Goal: Check status: Check status

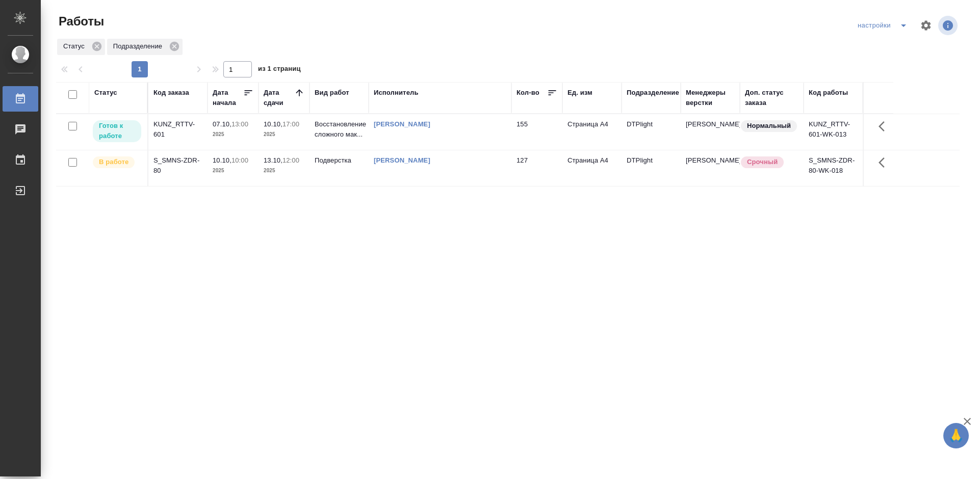
click at [183, 122] on div "KUNZ_RTTV-601" at bounding box center [177, 129] width 49 height 20
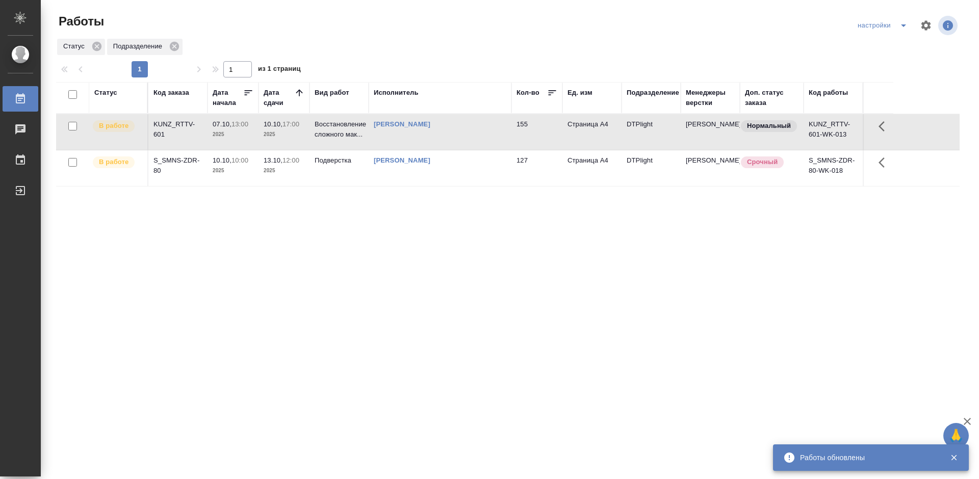
click at [404, 240] on div "Статус Код заказа Дата начала Дата сдачи Вид работ Исполнитель Кол-во Ед. изм П…" at bounding box center [507, 265] width 903 height 367
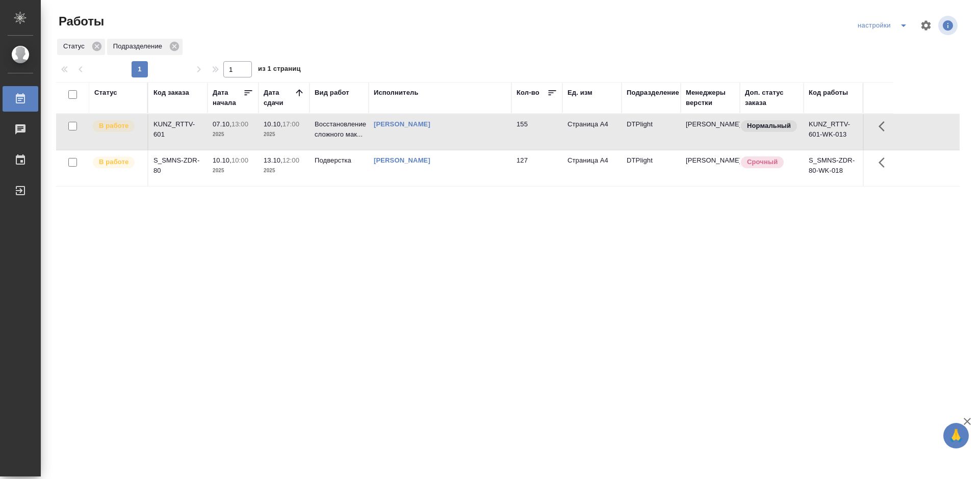
click at [173, 161] on div "S_SMNS-ZDR-80" at bounding box center [177, 165] width 49 height 20
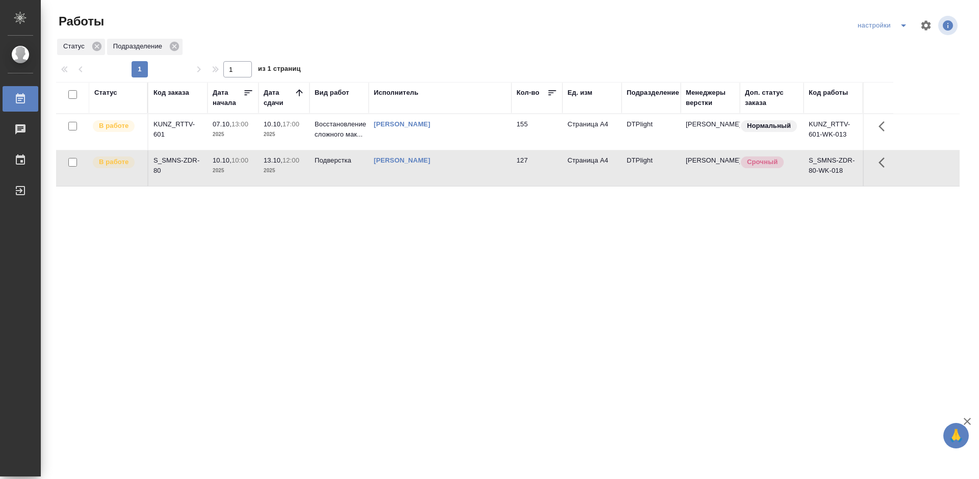
click at [173, 160] on div "S_SMNS-ZDR-80" at bounding box center [177, 165] width 49 height 20
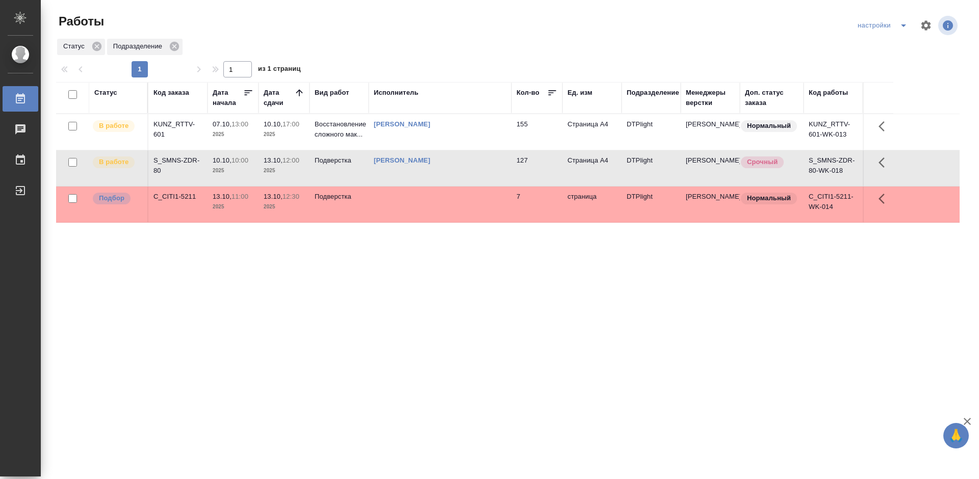
click at [362, 344] on div "Статус Код заказа Дата начала Дата сдачи Вид работ Исполнитель Кол-во Ед. изм П…" at bounding box center [507, 265] width 903 height 367
click at [174, 160] on div "S_SMNS-ZDR-80" at bounding box center [177, 165] width 49 height 20
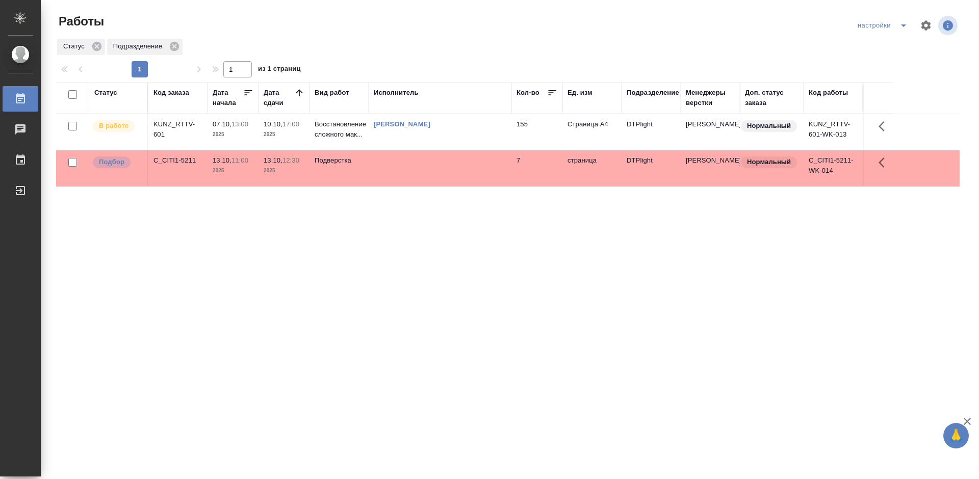
click at [514, 284] on div "Статус Код заказа Дата начала Дата сдачи Вид работ Исполнитель Кол-во Ед. изм П…" at bounding box center [507, 265] width 903 height 367
click at [417, 132] on td "[PERSON_NAME]" at bounding box center [440, 132] width 143 height 36
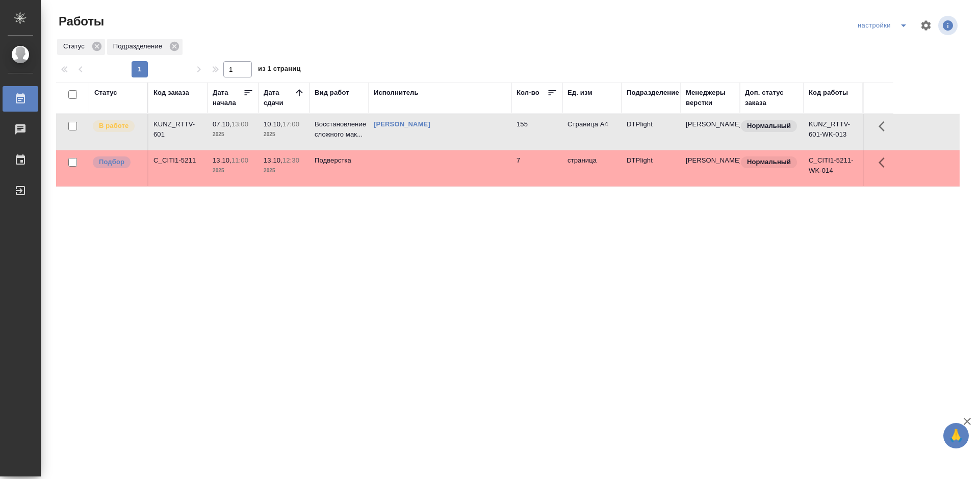
click at [417, 132] on td "[PERSON_NAME]" at bounding box center [440, 132] width 143 height 36
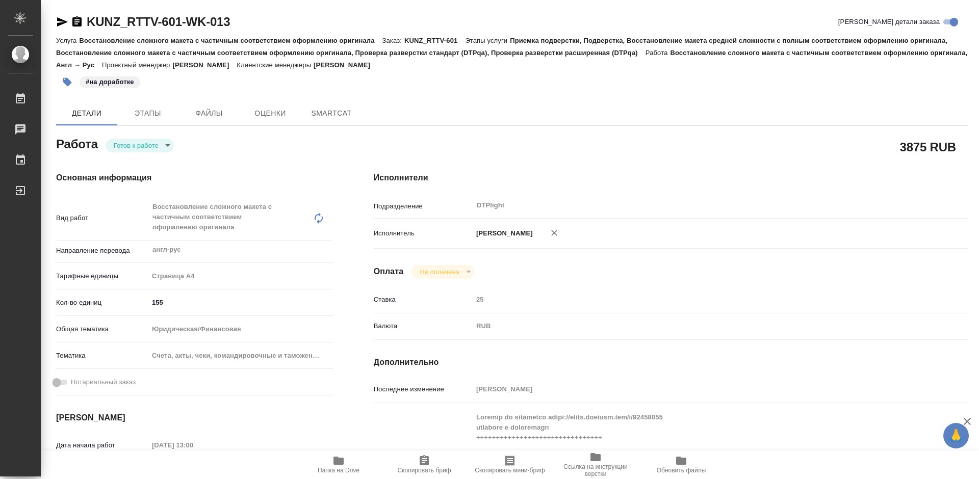
type textarea "x"
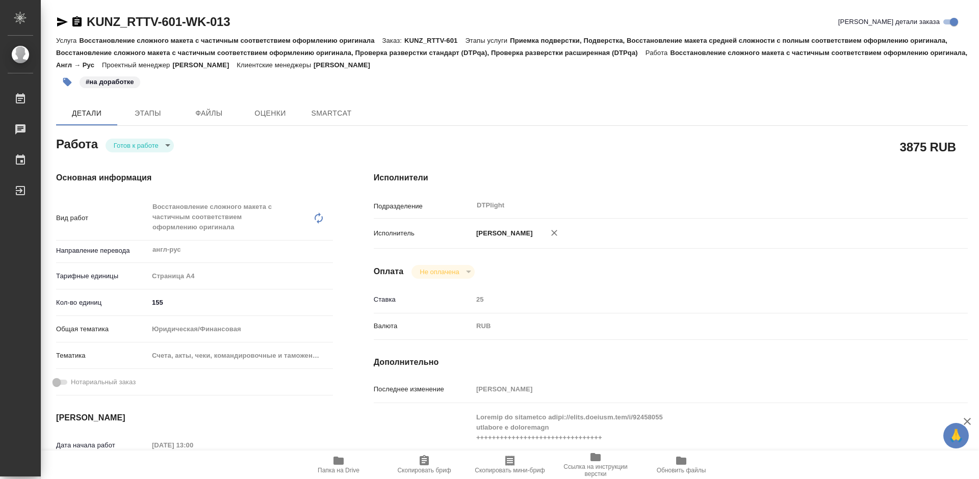
type textarea "x"
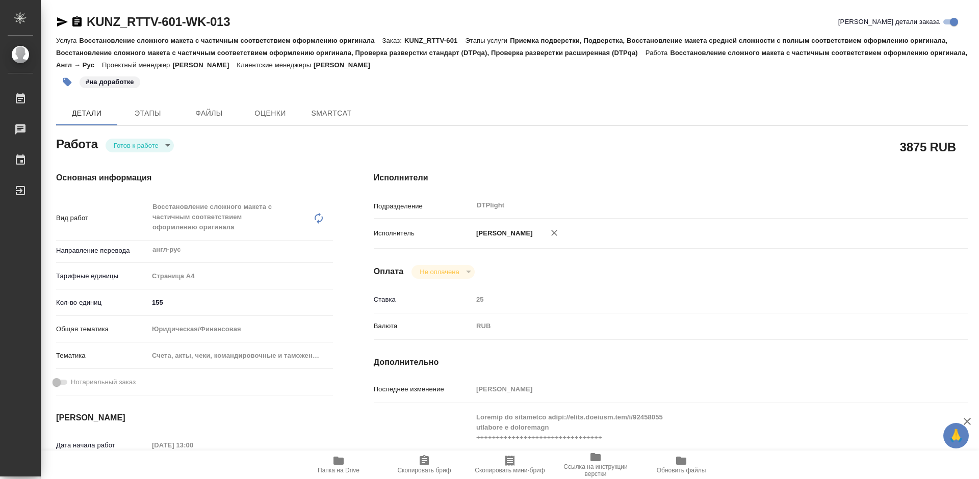
type textarea "x"
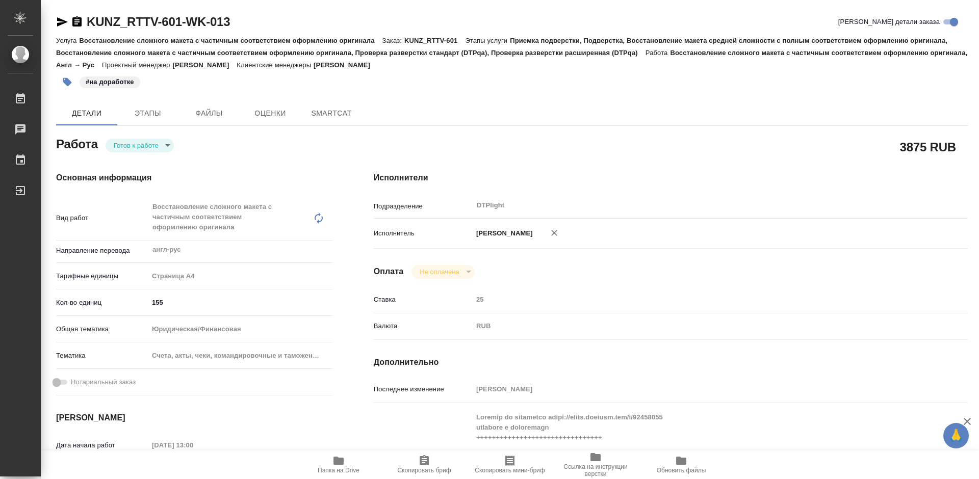
type textarea "x"
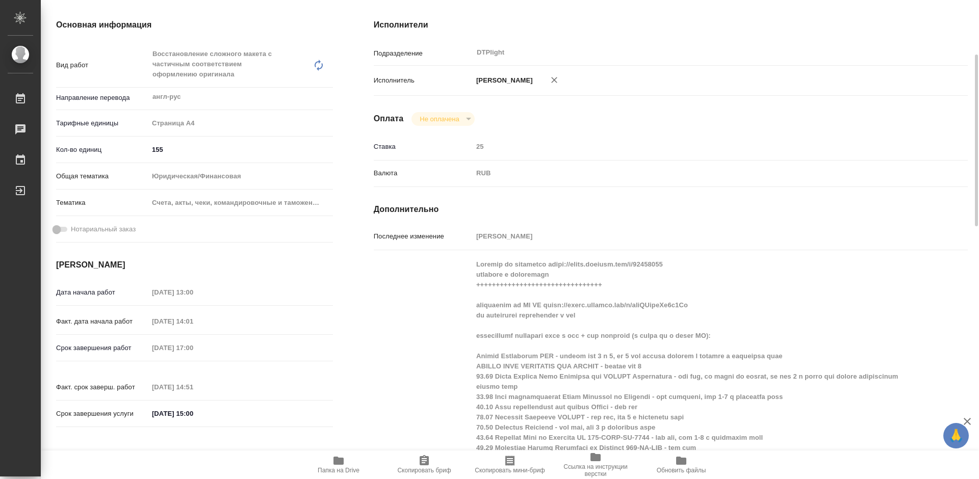
type textarea "x"
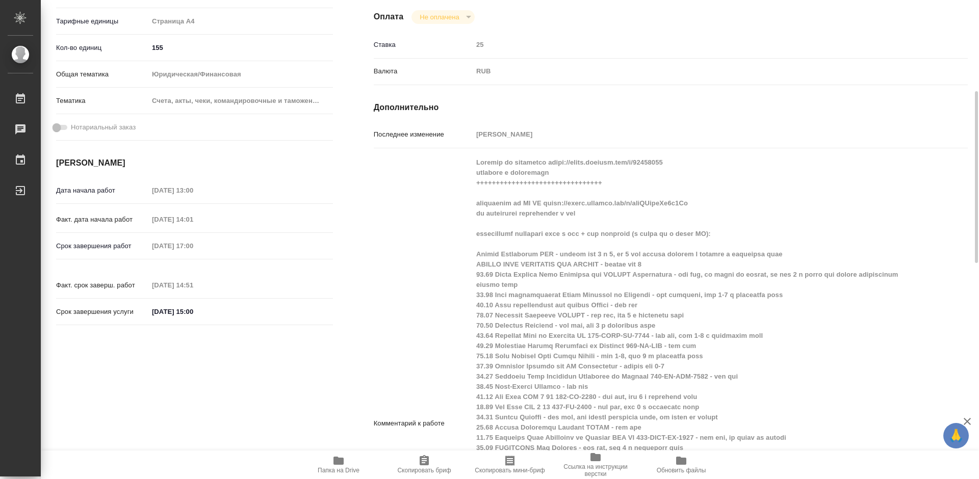
type textarea "x"
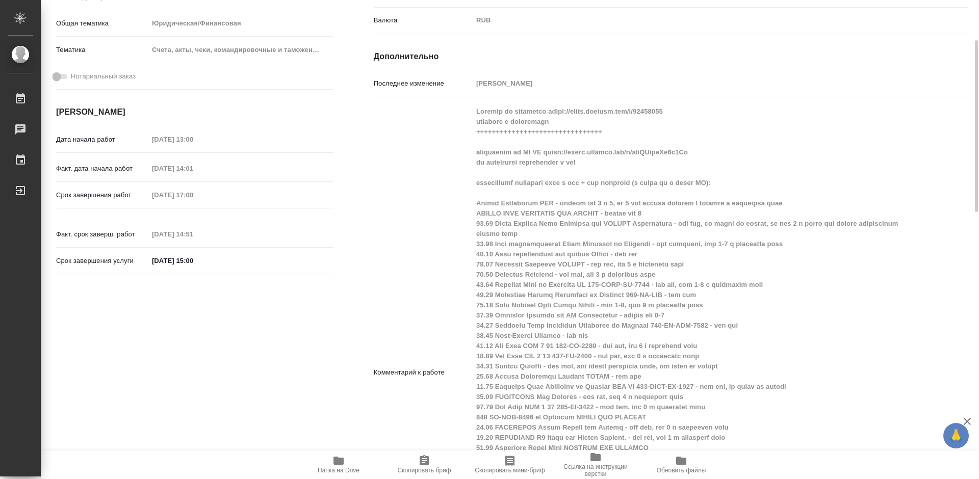
scroll to position [51, 0]
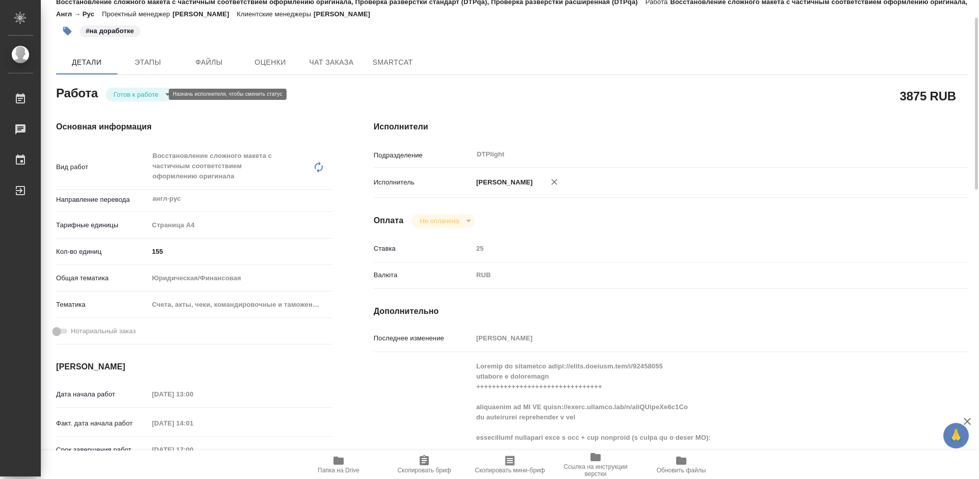
click at [150, 91] on body "🙏 .cls-1 fill:#fff; AWATERA Tretyakova Mariya Работы 0 Чаты График Выйти KUNZ_R…" at bounding box center [489, 239] width 979 height 479
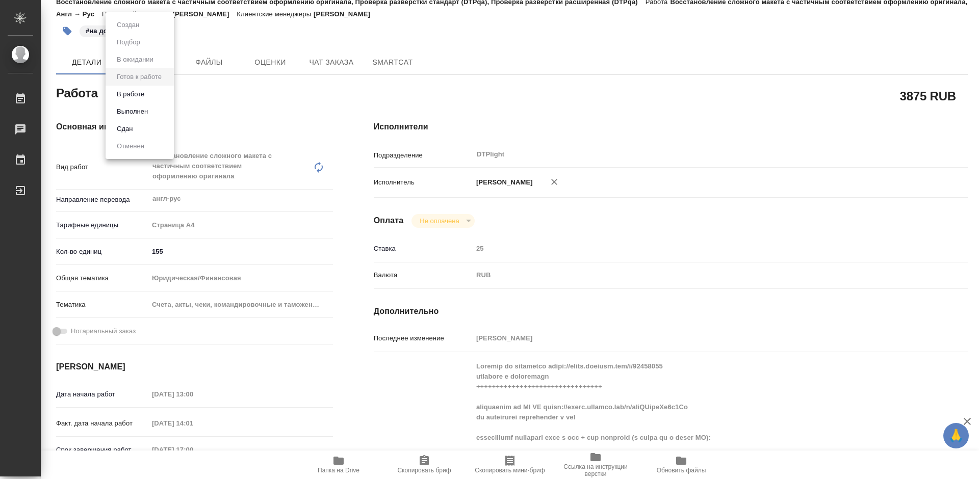
click at [151, 96] on li "В работе" at bounding box center [140, 94] width 68 height 17
type textarea "x"
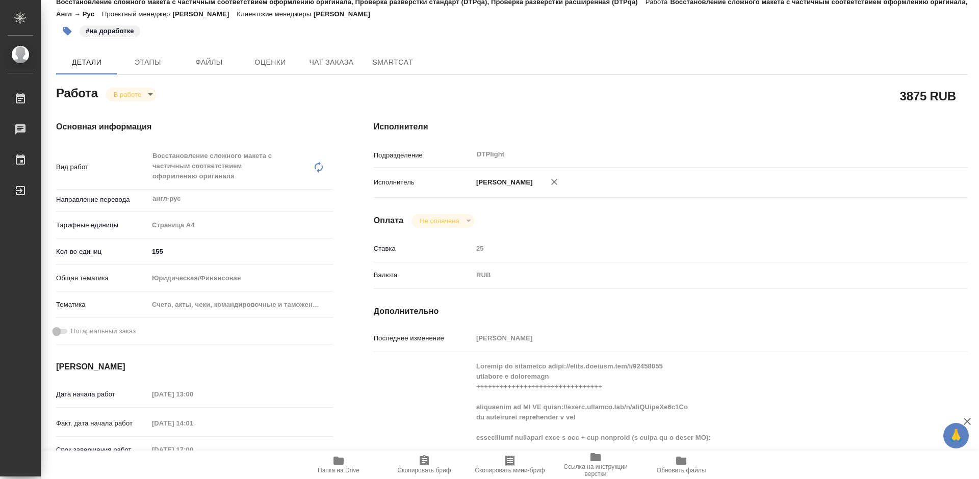
type textarea "x"
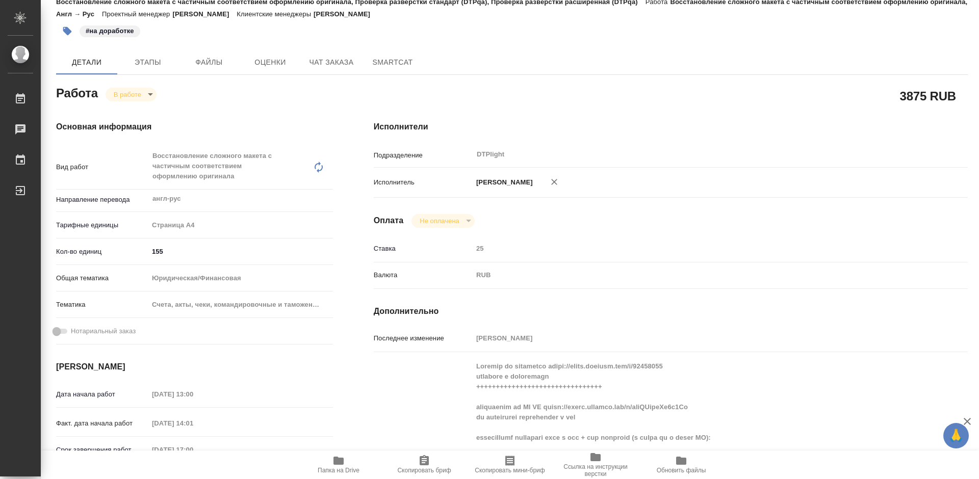
type textarea "x"
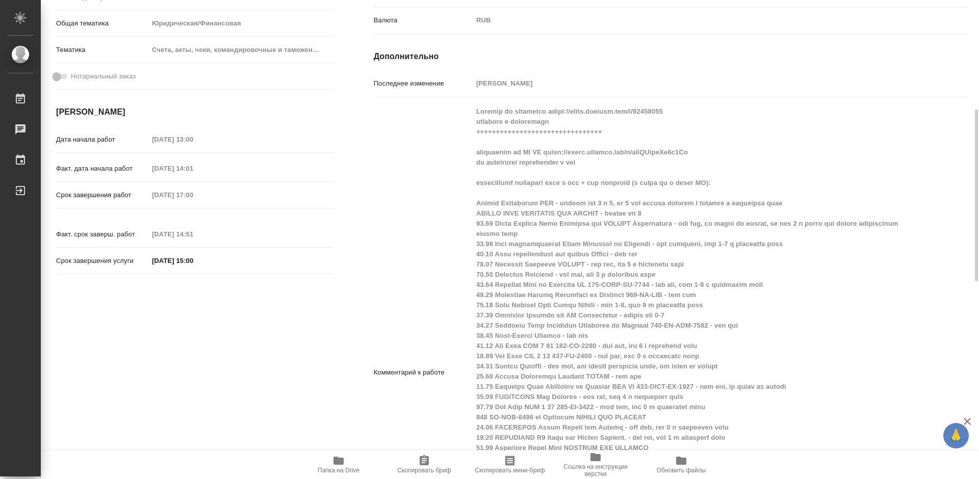
type textarea "x"
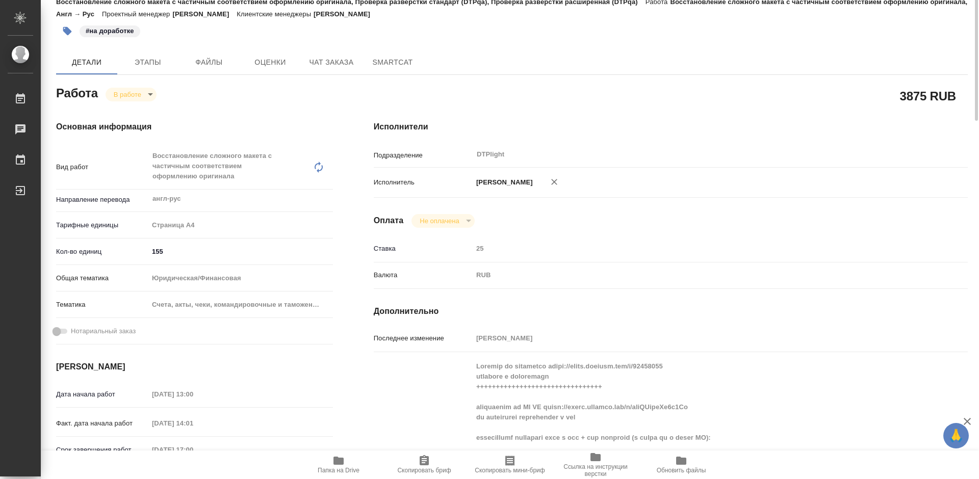
scroll to position [0, 0]
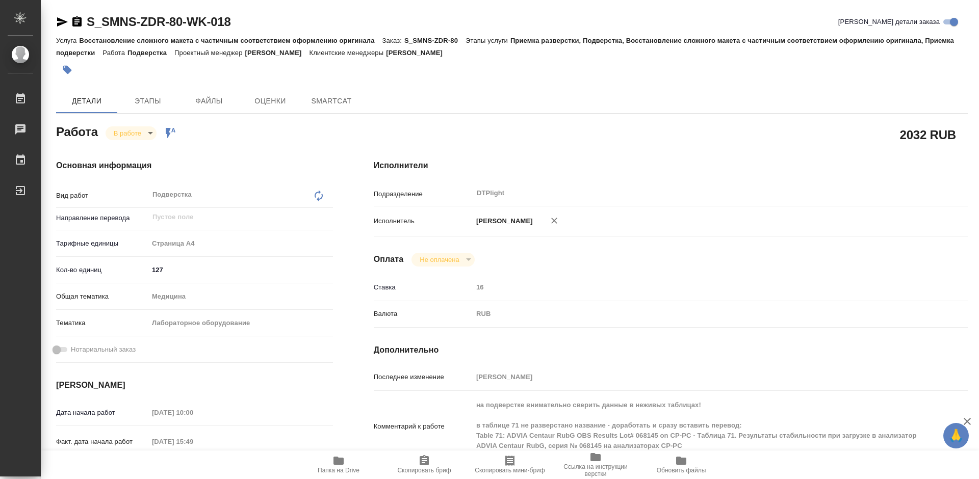
type textarea "x"
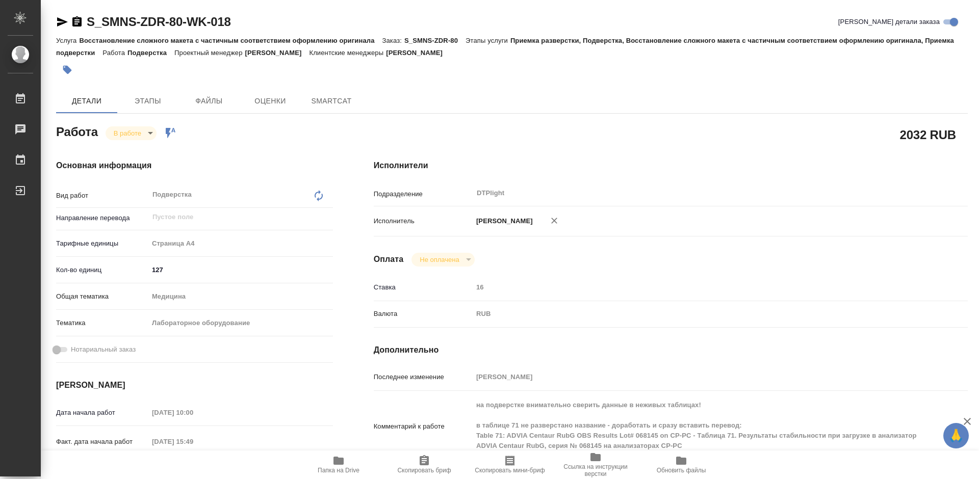
type textarea "x"
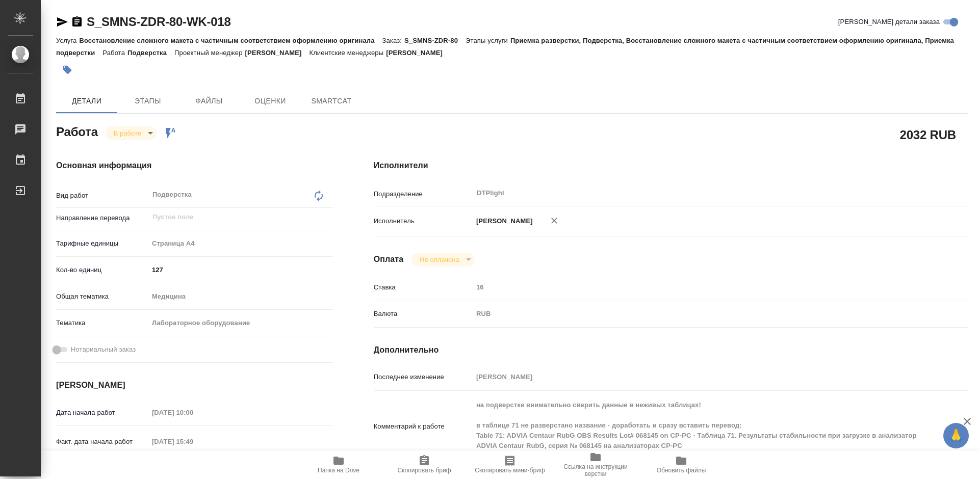
type textarea "x"
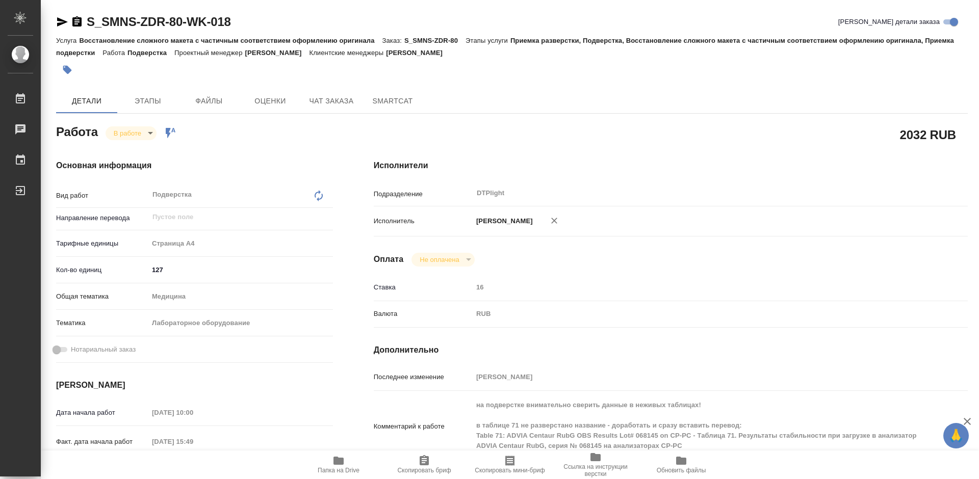
type textarea "x"
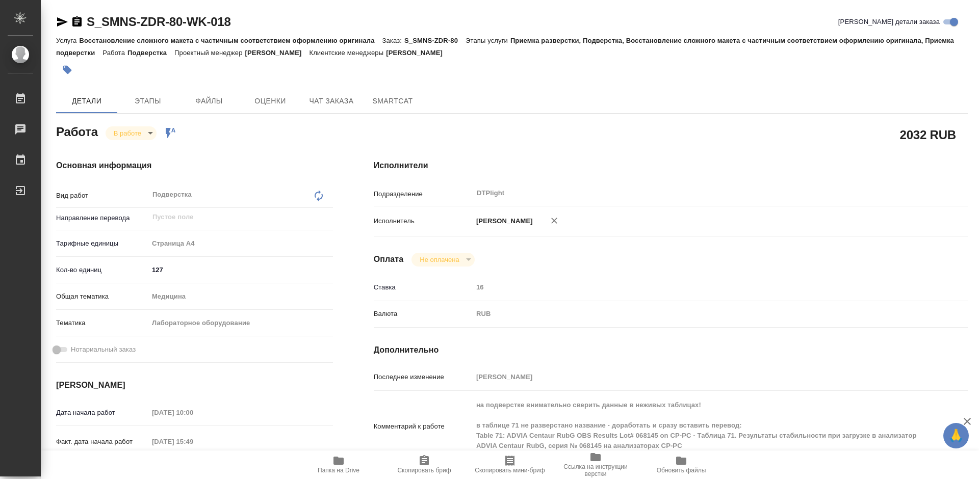
type textarea "x"
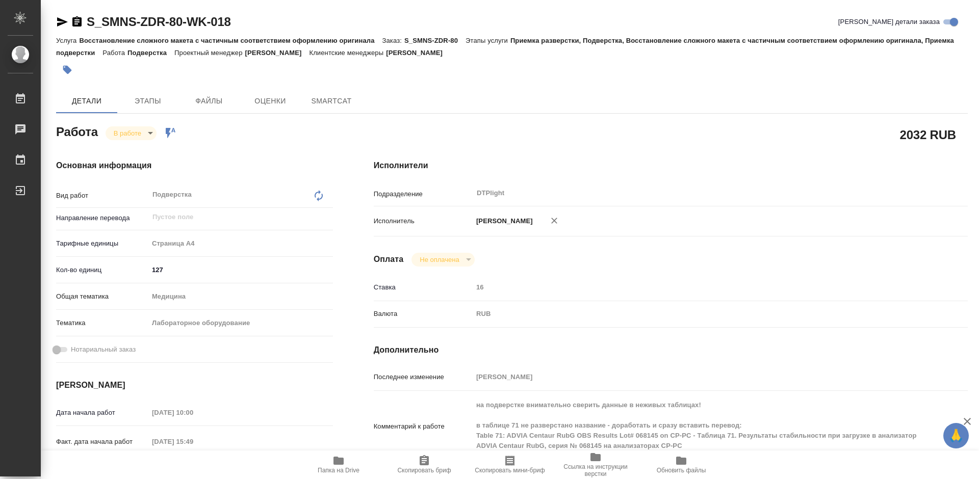
type textarea "x"
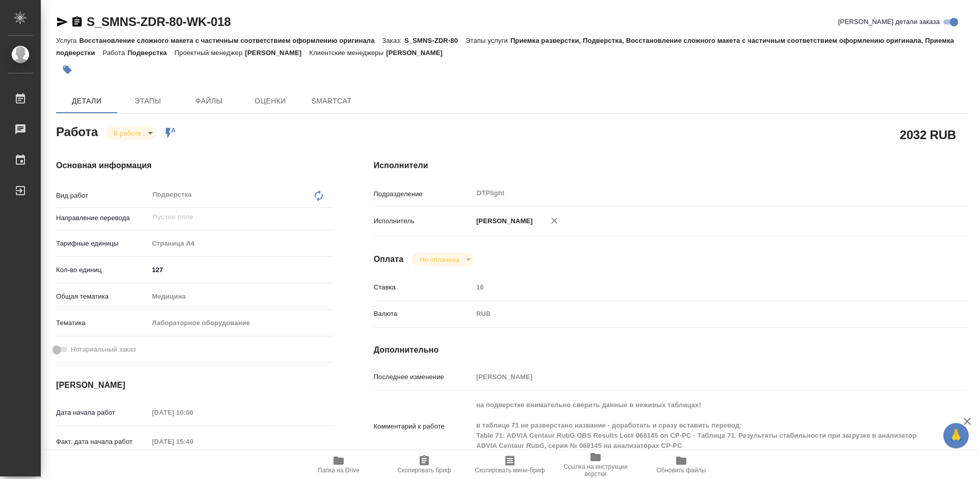
type textarea "x"
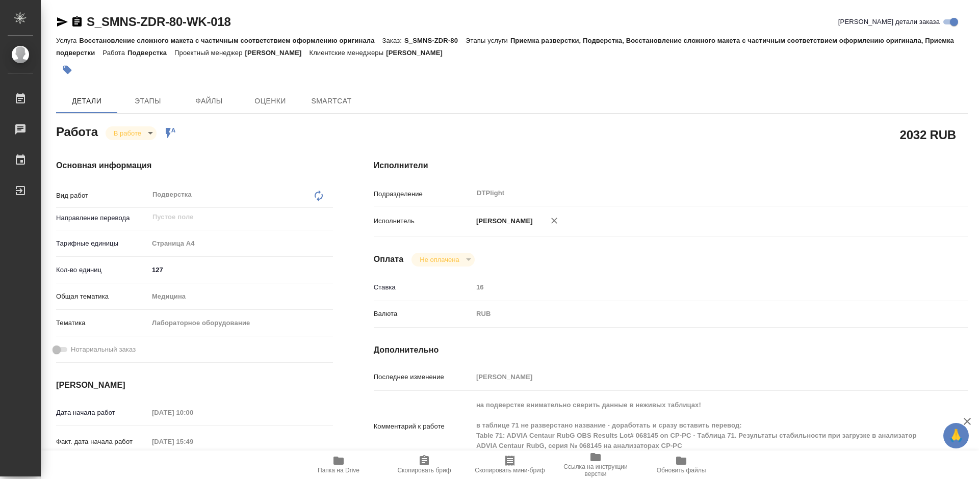
type textarea "x"
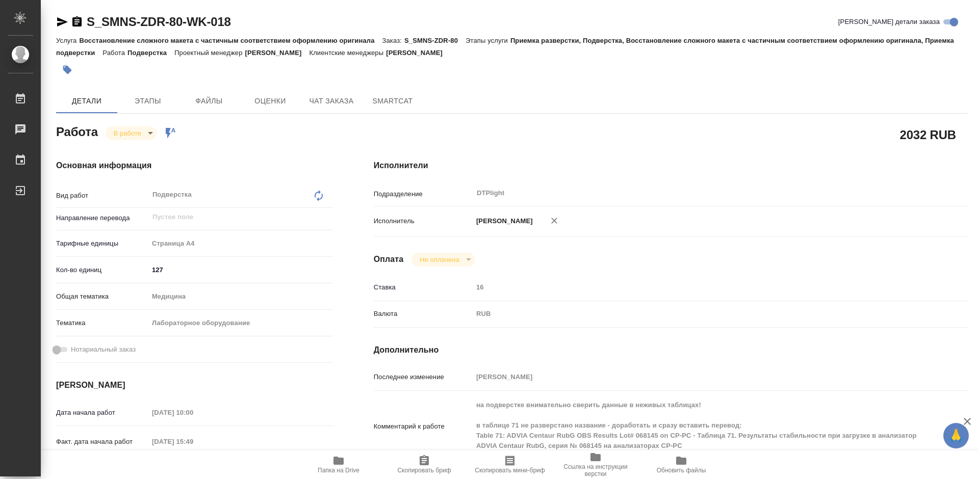
click at [345, 464] on span "Папка на Drive" at bounding box center [338, 464] width 73 height 19
type textarea "x"
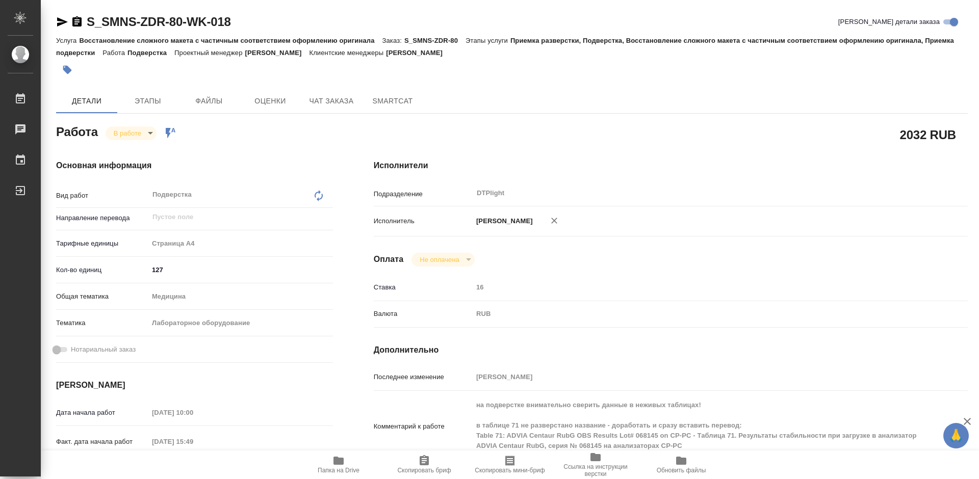
type textarea "x"
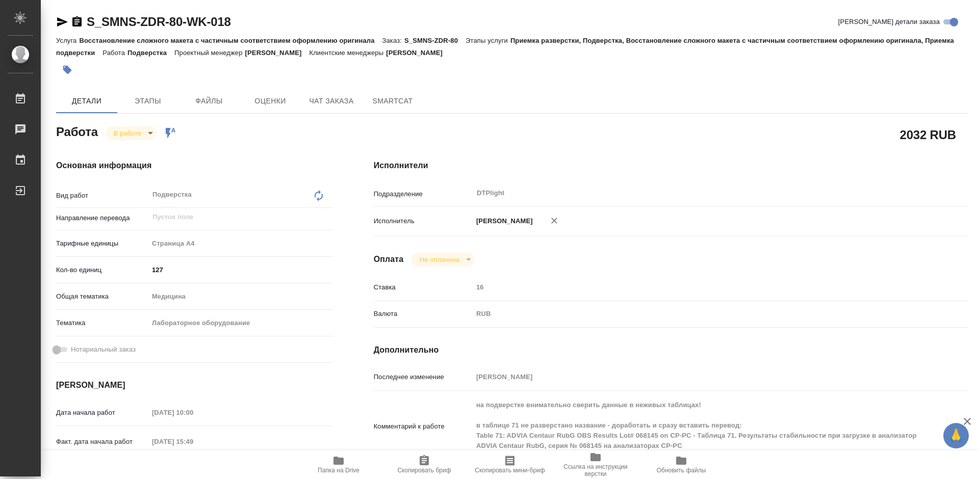
type textarea "x"
click at [139, 129] on body "🙏 .cls-1 fill:#fff; AWATERA Tretyakova Mariya Работы 0 Чаты График Выйти S_SMNS…" at bounding box center [489, 239] width 979 height 479
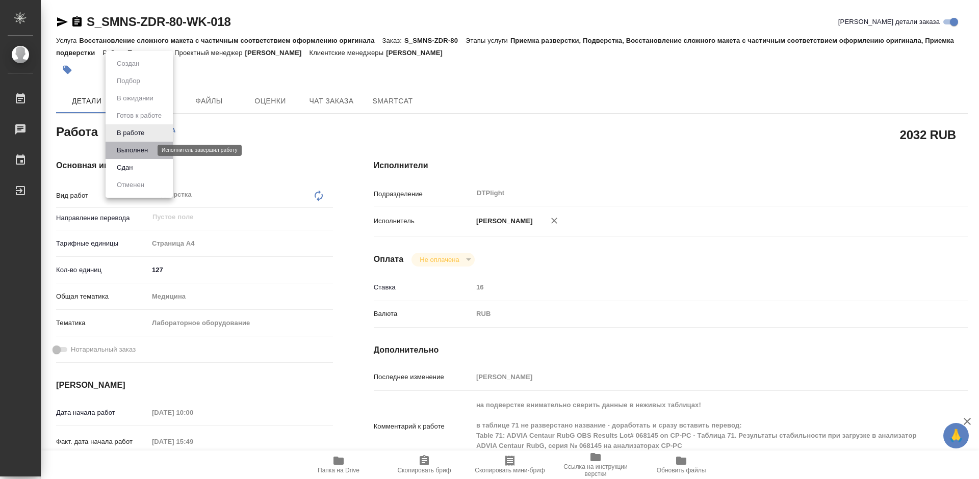
click at [140, 151] on button "Выполнен" at bounding box center [132, 150] width 37 height 11
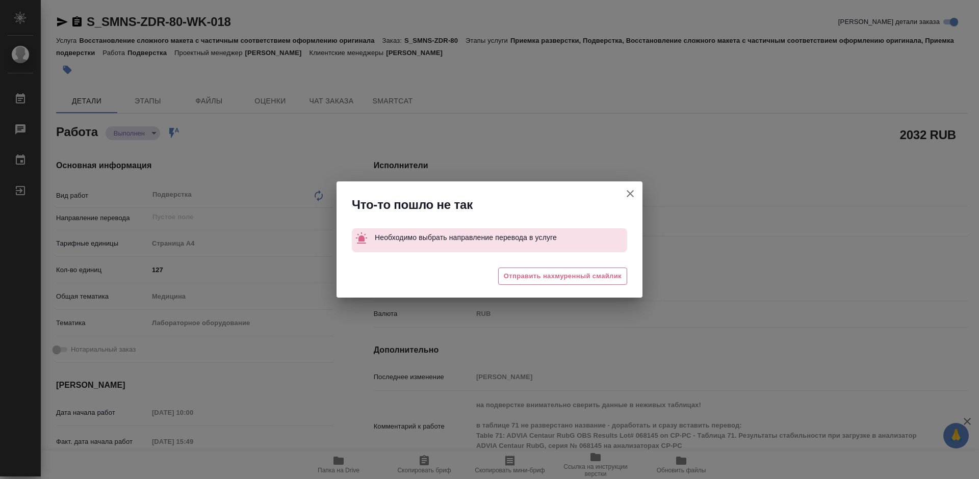
type textarea "x"
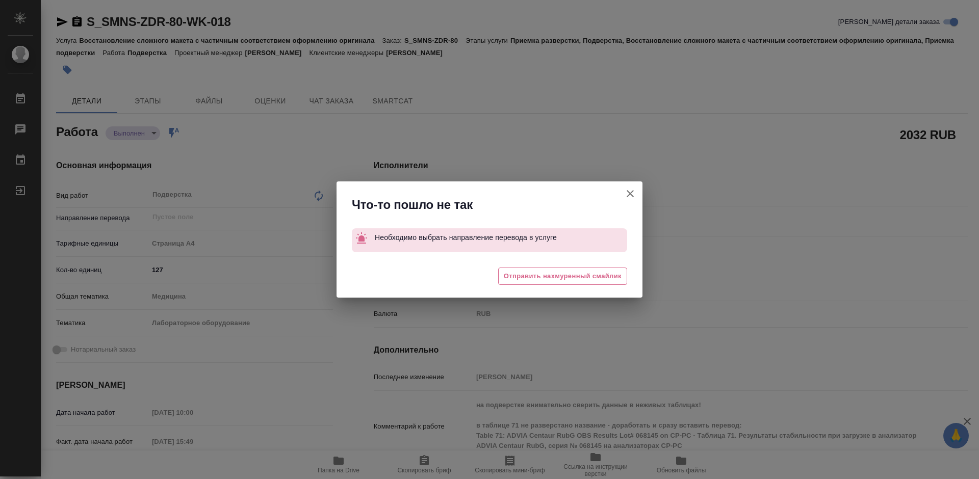
type textarea "x"
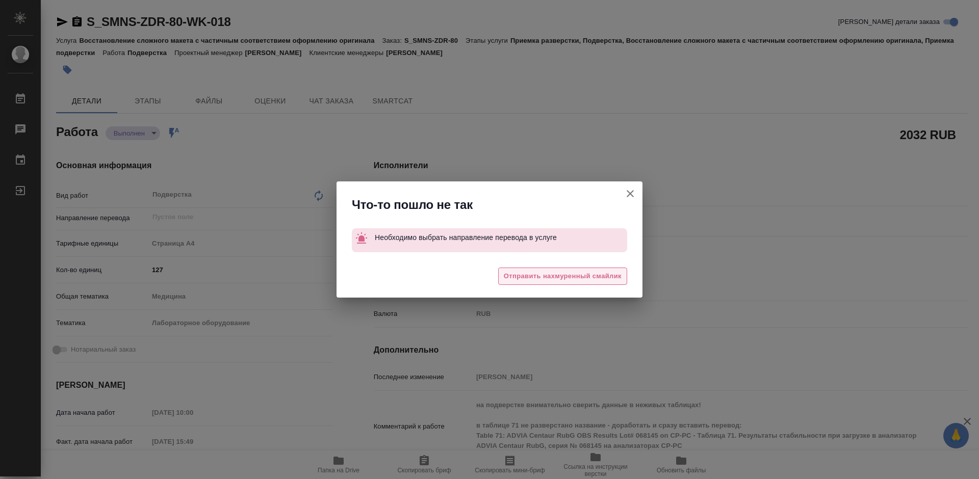
type textarea "x"
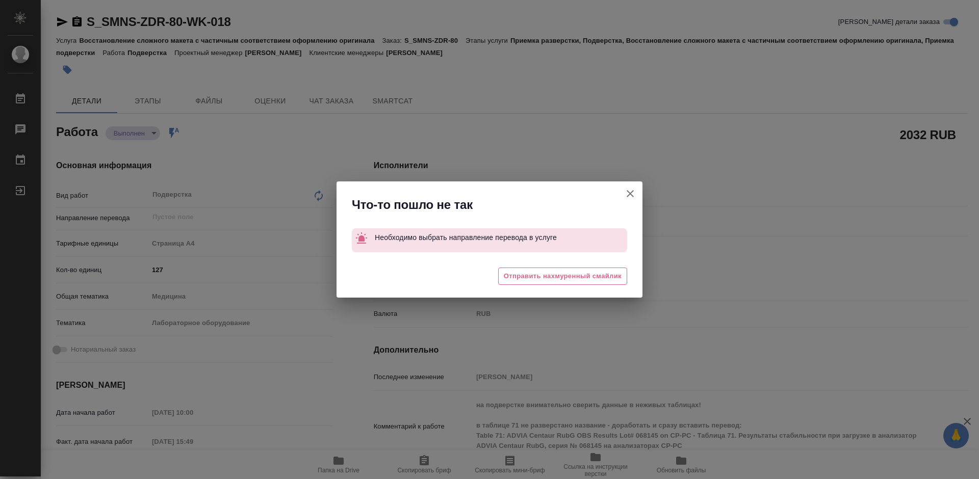
click at [634, 192] on icon "button" at bounding box center [630, 194] width 12 height 12
type textarea "x"
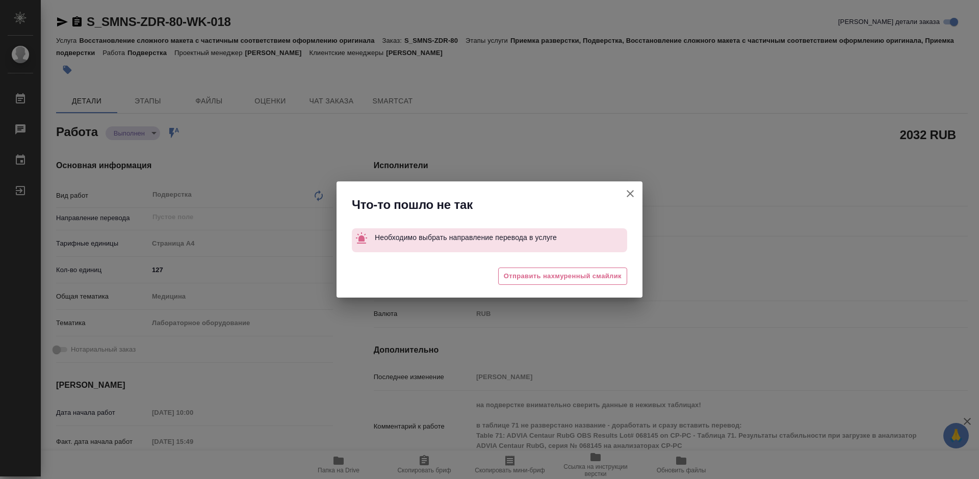
type textarea "x"
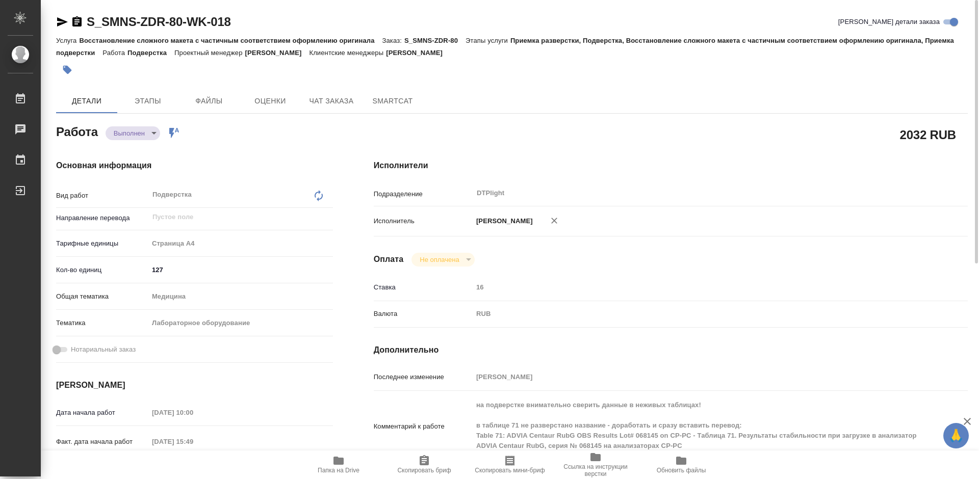
click at [609, 119] on div "2032 RUB" at bounding box center [670, 134] width 635 height 66
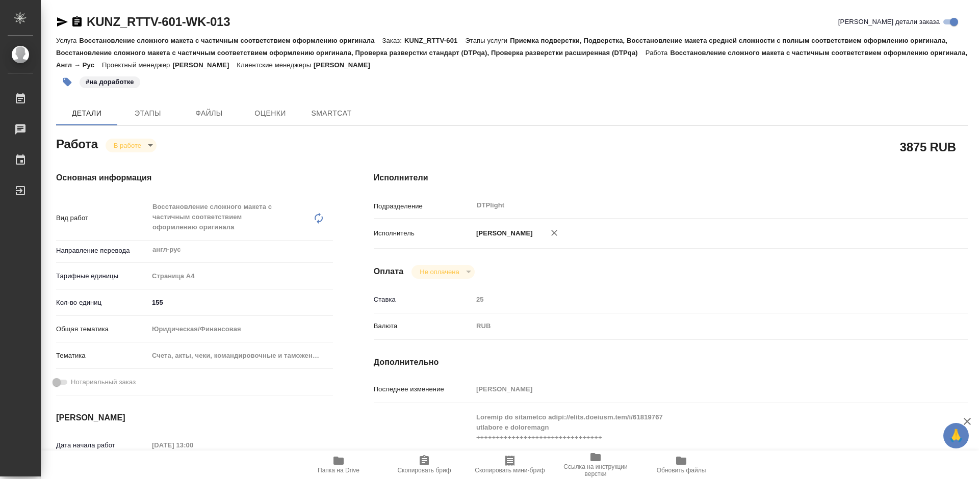
type textarea "x"
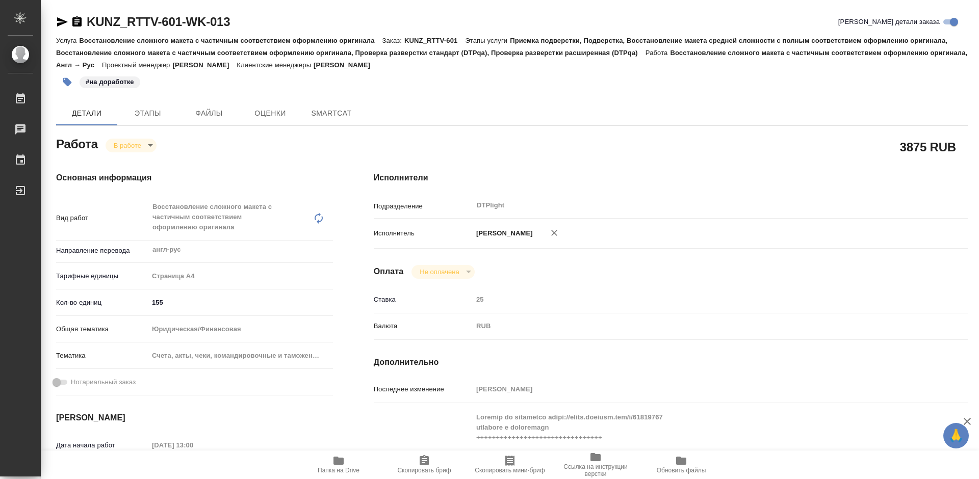
type textarea "x"
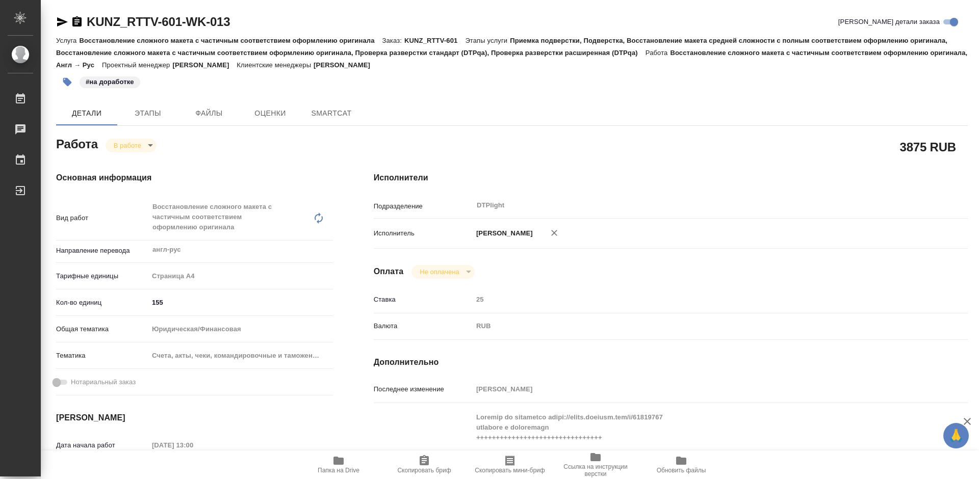
type textarea "x"
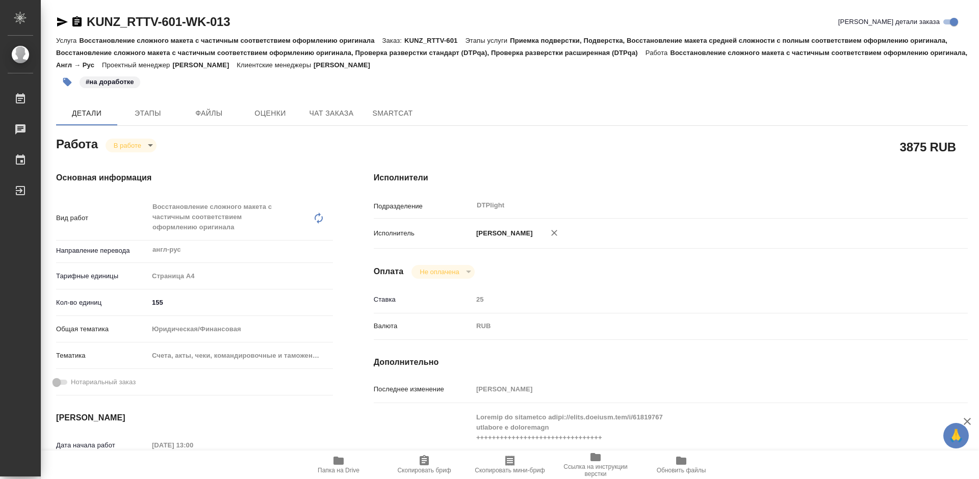
type textarea "x"
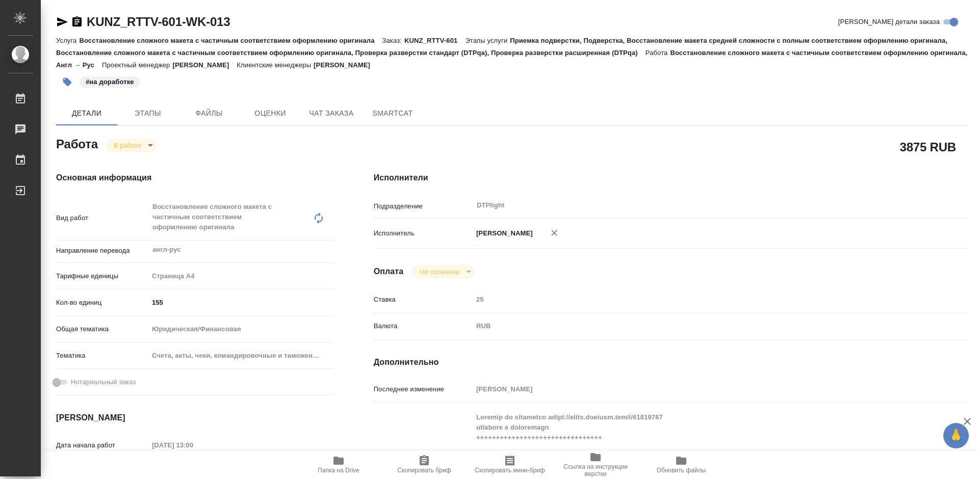
type textarea "x"
